Goal: Transaction & Acquisition: Book appointment/travel/reservation

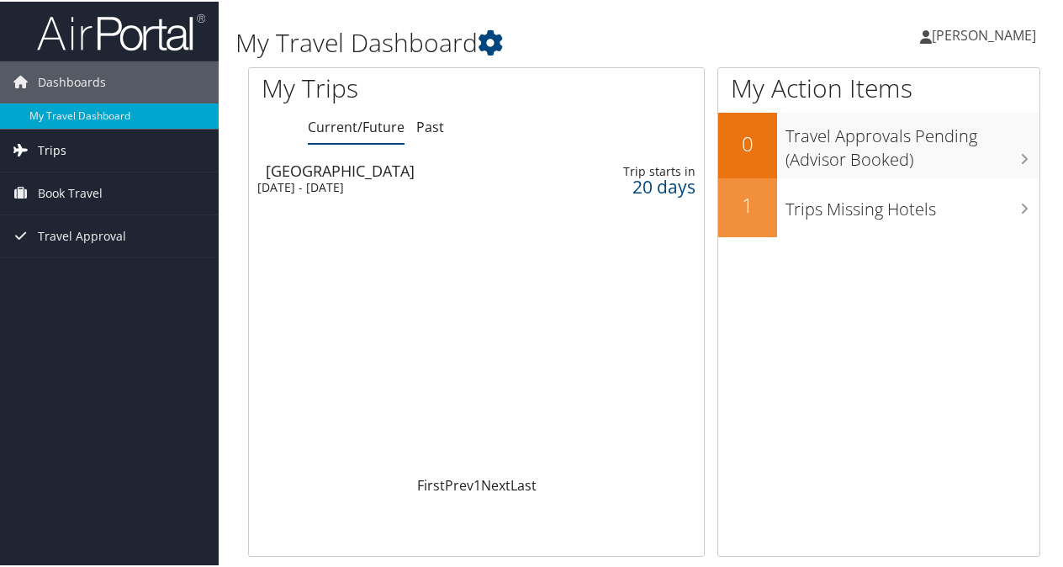
click at [55, 148] on span "Trips" at bounding box center [52, 149] width 29 height 42
click at [73, 261] on span "Book Travel" at bounding box center [70, 267] width 65 height 42
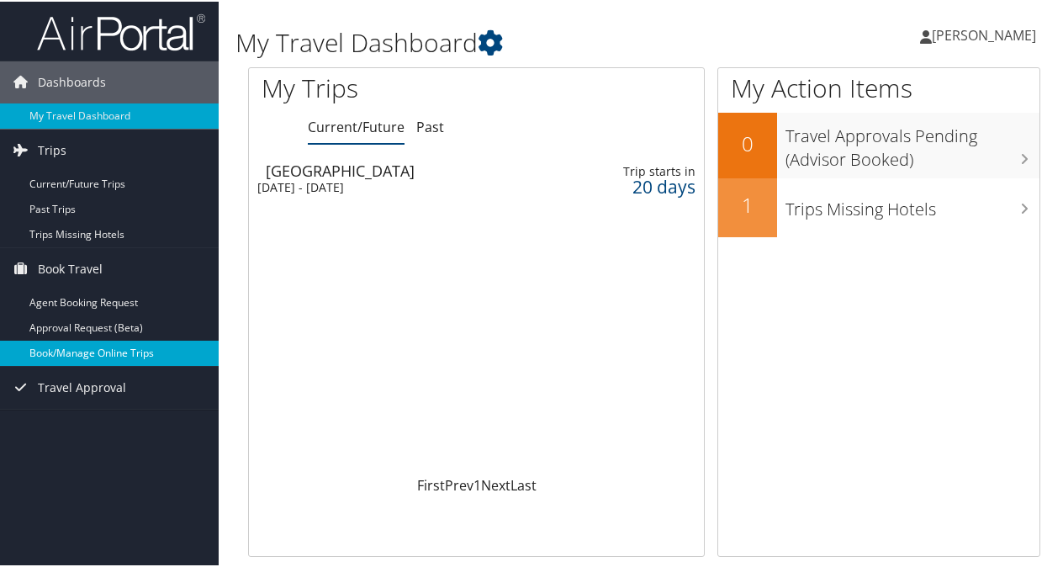
click at [98, 350] on link "Book/Manage Online Trips" at bounding box center [109, 351] width 219 height 25
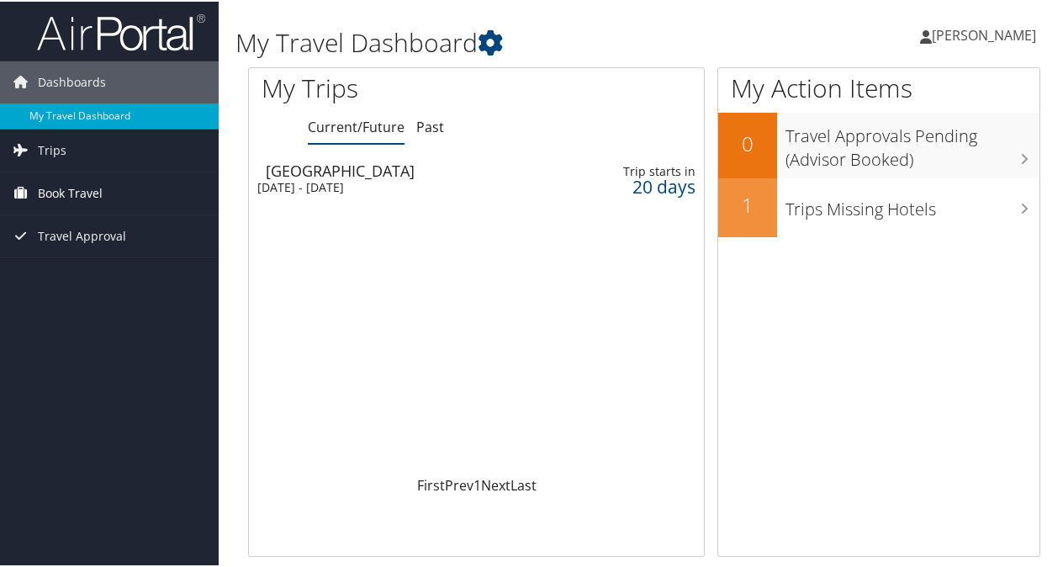
click at [66, 187] on span "Book Travel" at bounding box center [70, 192] width 65 height 42
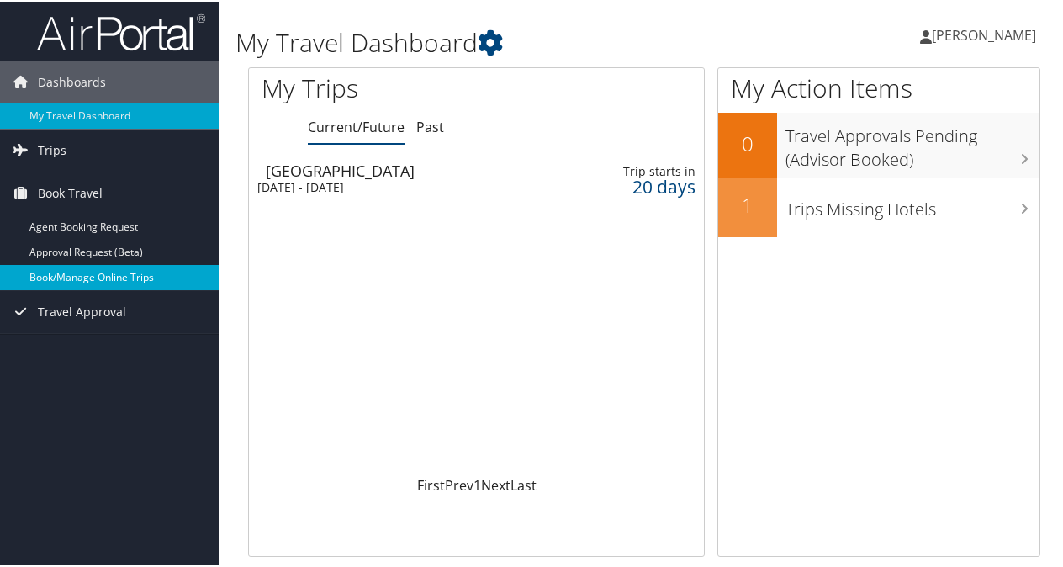
click at [100, 275] on link "Book/Manage Online Trips" at bounding box center [109, 275] width 219 height 25
